Goal: Register for event/course

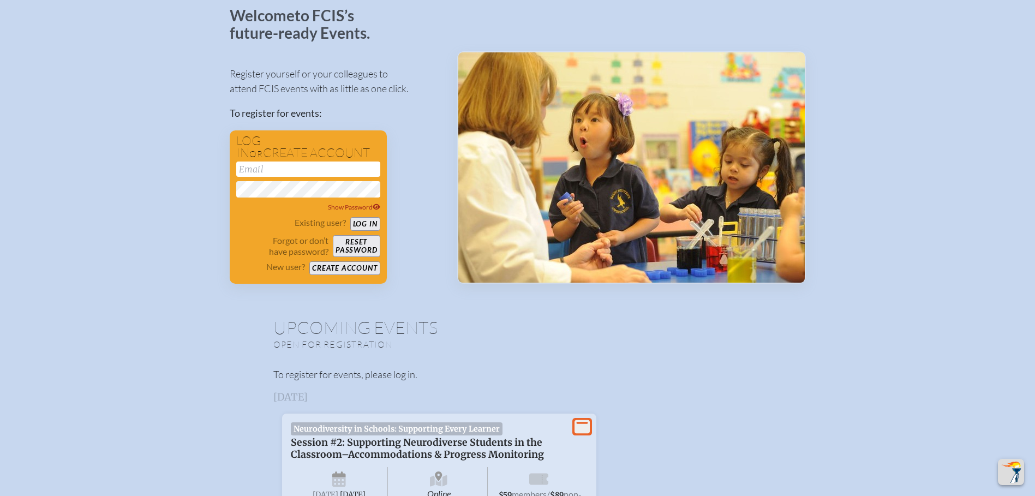
scroll to position [55, 0]
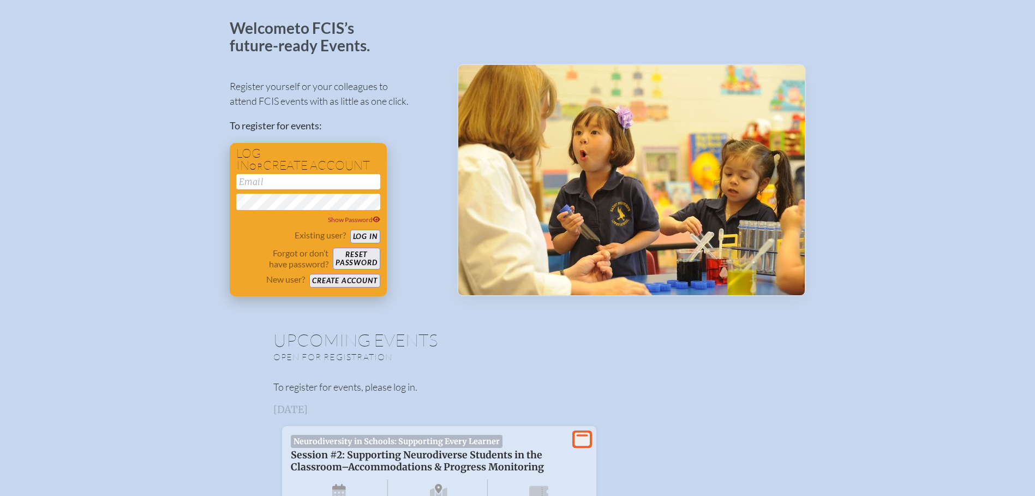
click at [336, 281] on button "Create account" at bounding box center [344, 281] width 70 height 14
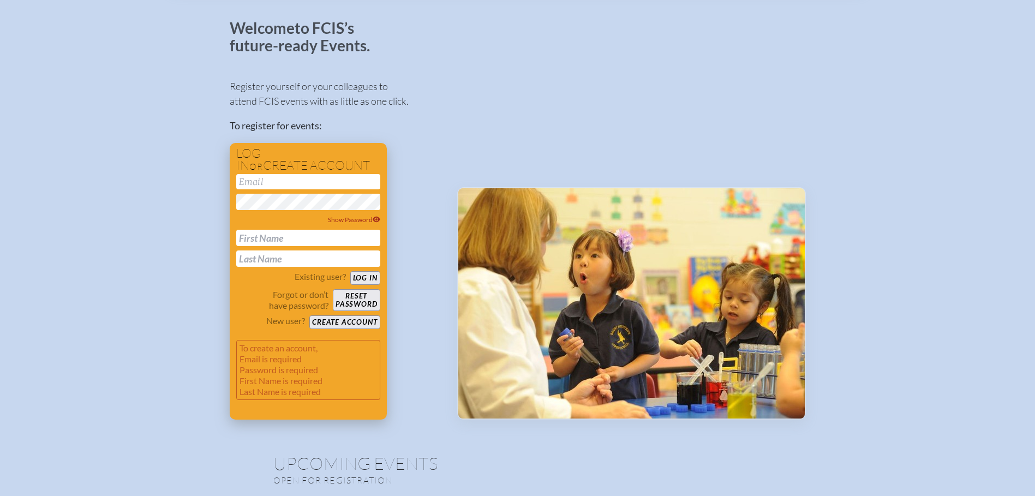
click at [270, 179] on input "email" at bounding box center [308, 181] width 144 height 15
type input "[PERSON_NAME][EMAIL_ADDRESS][PERSON_NAME][DOMAIN_NAME]"
click at [314, 241] on input "text" at bounding box center [308, 238] width 144 height 16
type input "Scott"
type input "Nicklas"
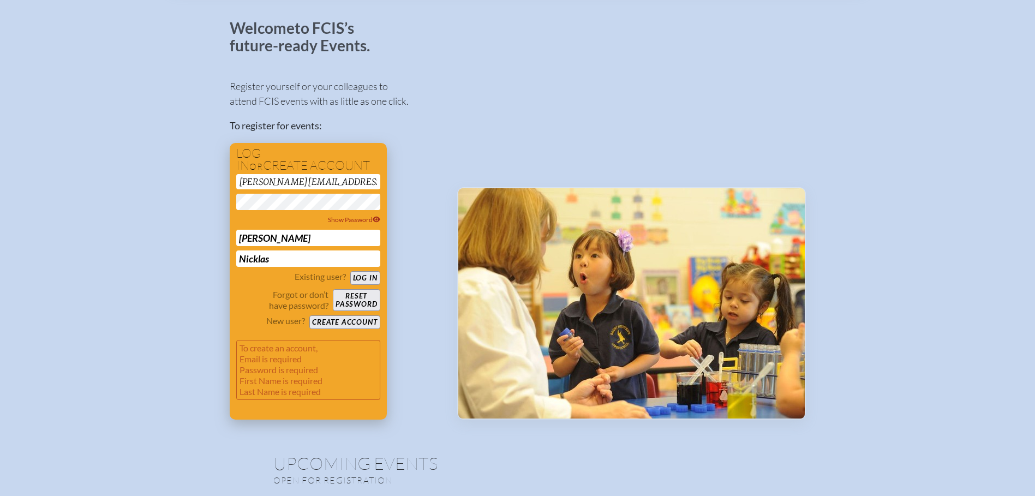
click at [341, 322] on button "Create account" at bounding box center [344, 322] width 70 height 14
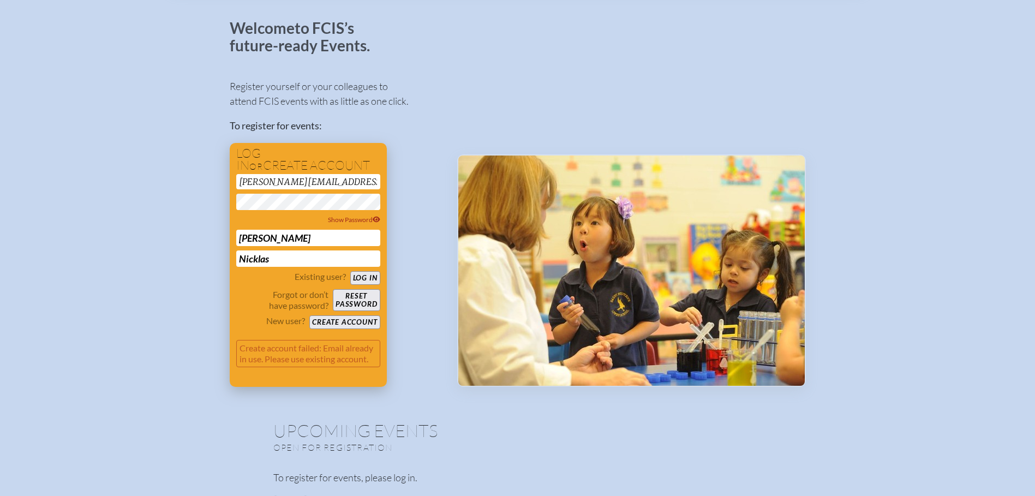
click at [365, 278] on button "Log in" at bounding box center [365, 278] width 30 height 14
click at [354, 218] on span "Show Password" at bounding box center [354, 220] width 52 height 8
click at [368, 278] on button "Log in" at bounding box center [365, 278] width 30 height 14
click at [356, 300] on button "Reset password" at bounding box center [356, 300] width 47 height 22
click at [360, 274] on button "Log in" at bounding box center [365, 278] width 30 height 14
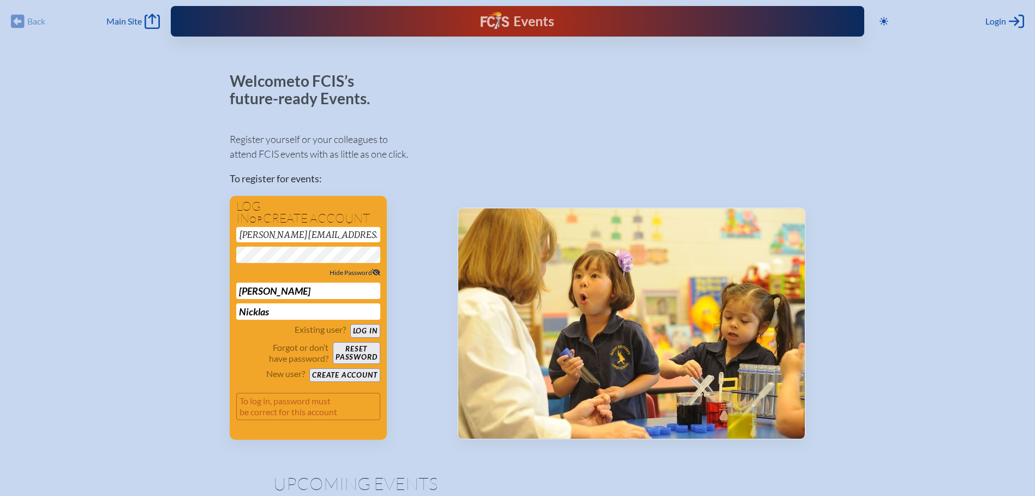
scroll to position [0, 0]
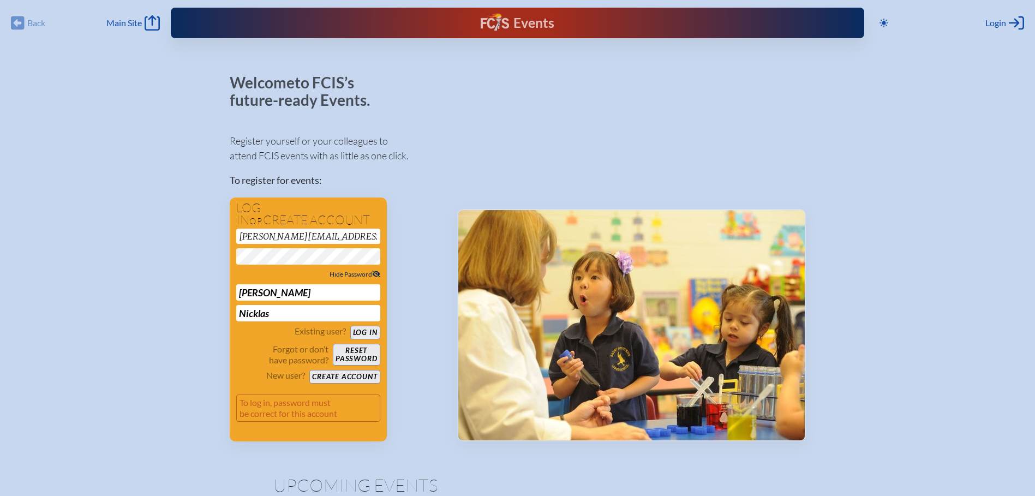
click at [24, 22] on div "Back Back Main Site Main Site" at bounding box center [85, 22] width 149 height 15
click at [125, 24] on span "Main Site" at bounding box center [123, 22] width 35 height 11
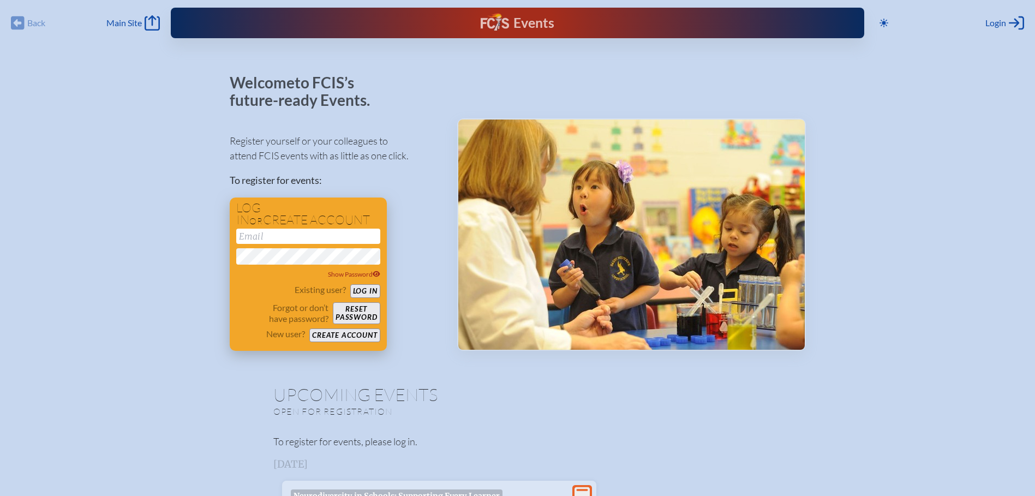
click at [310, 238] on input "email" at bounding box center [308, 236] width 144 height 15
type input "[PERSON_NAME][EMAIL_ADDRESS][PERSON_NAME][DOMAIN_NAME]"
click at [360, 291] on button "Log in" at bounding box center [365, 291] width 30 height 14
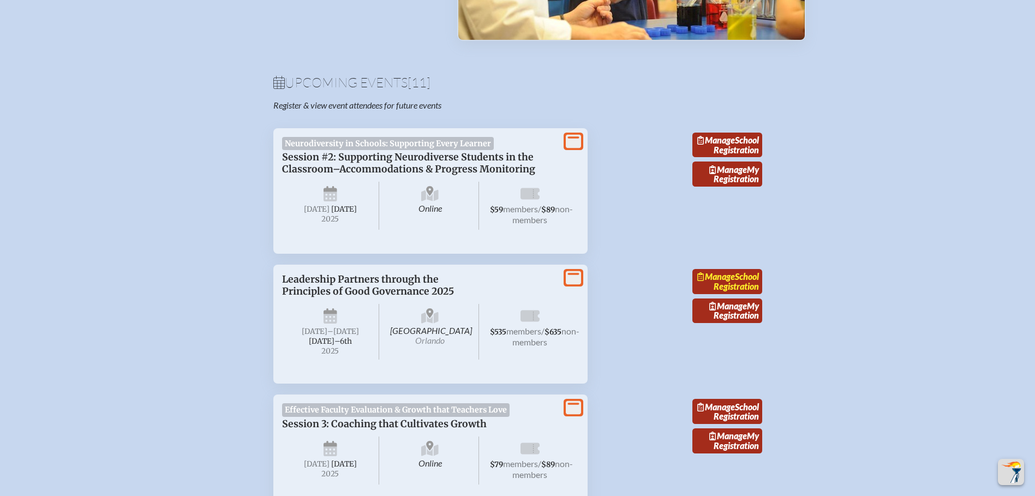
scroll to position [327, 0]
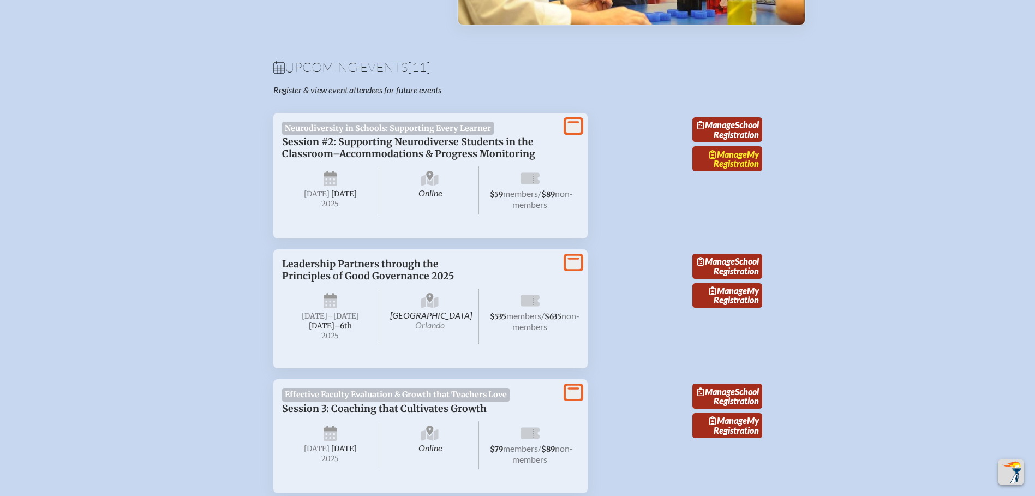
click at [737, 171] on link "Manage My Registration" at bounding box center [727, 158] width 70 height 25
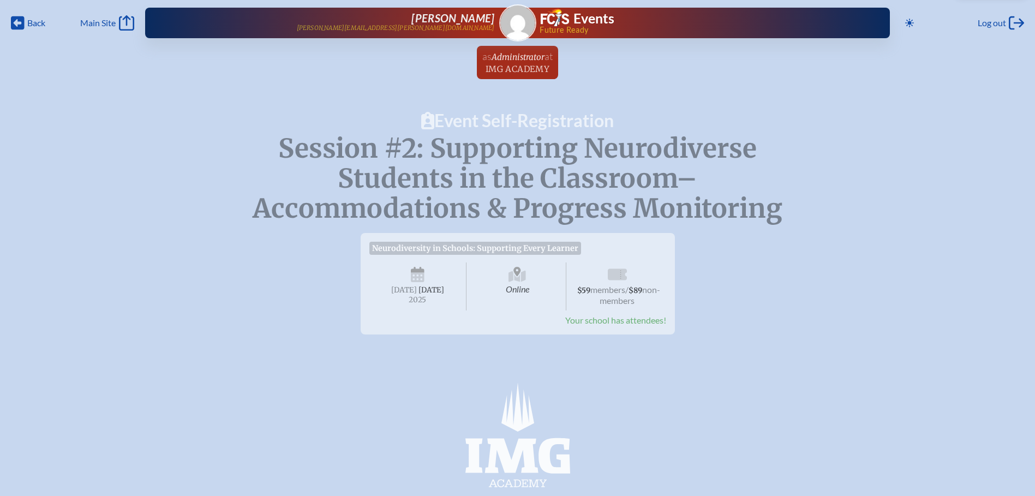
click at [417, 288] on span "[DATE]" at bounding box center [404, 289] width 26 height 9
click at [431, 253] on span "Neurodiversity in Schools: Supporting Every Learner" at bounding box center [475, 248] width 212 height 13
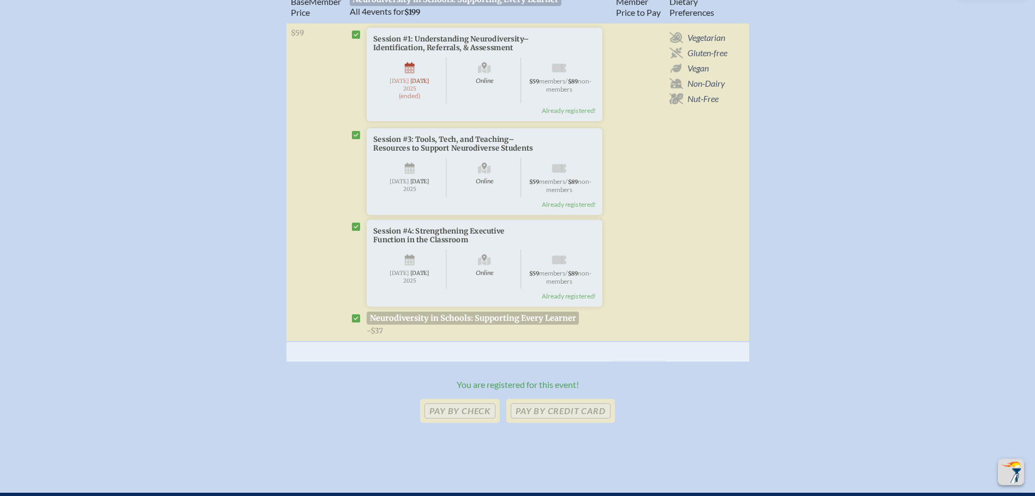
scroll to position [491, 0]
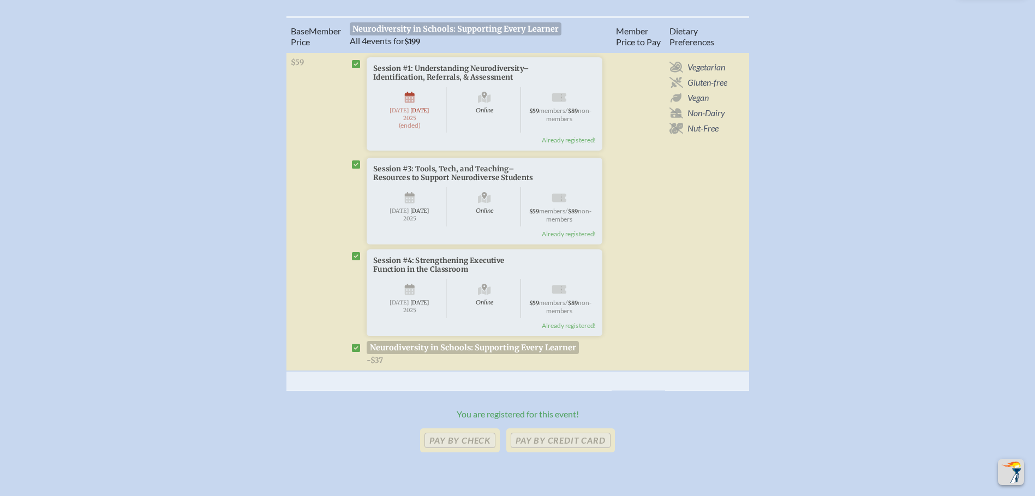
click at [422, 182] on span "Session #3: Tools, Tech, and Teaching–Resources to Support Neurodiverse Students" at bounding box center [453, 173] width 160 height 18
click at [570, 238] on span "Already registered!" at bounding box center [569, 234] width 54 height 8
click at [420, 215] on span "[DATE]" at bounding box center [419, 211] width 19 height 7
click at [391, 182] on span "Session #3: Tools, Tech, and Teaching–Resources to Support Neurodiverse Students" at bounding box center [453, 173] width 160 height 18
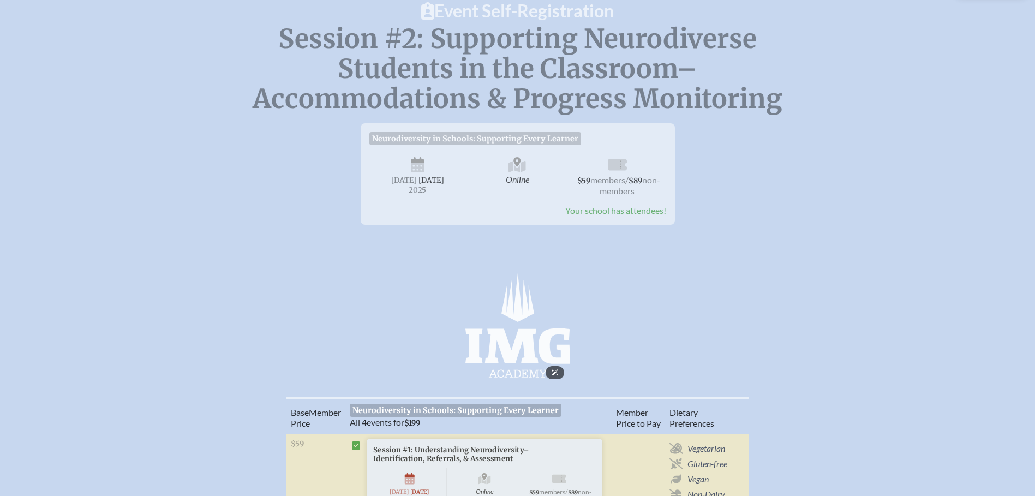
scroll to position [109, 0]
click at [588, 216] on span "Your school has attendees!" at bounding box center [615, 211] width 101 height 10
click at [599, 186] on span "$59 members / $89 non-members" at bounding box center [618, 177] width 98 height 48
click at [512, 161] on icon at bounding box center [517, 166] width 17 height 17
click at [509, 144] on span "Neurodiversity in Schools: Supporting Every Learner" at bounding box center [475, 139] width 212 height 13
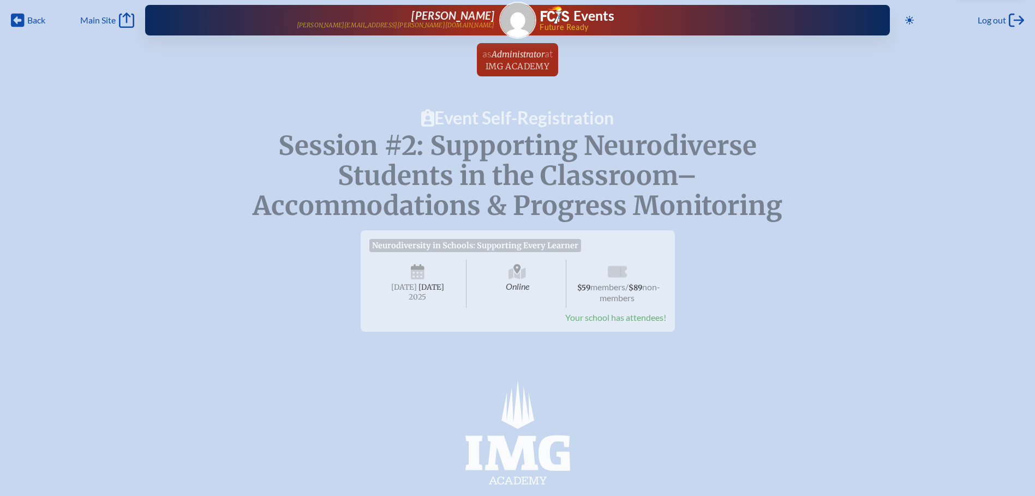
scroll to position [0, 0]
